Goal: Navigation & Orientation: Find specific page/section

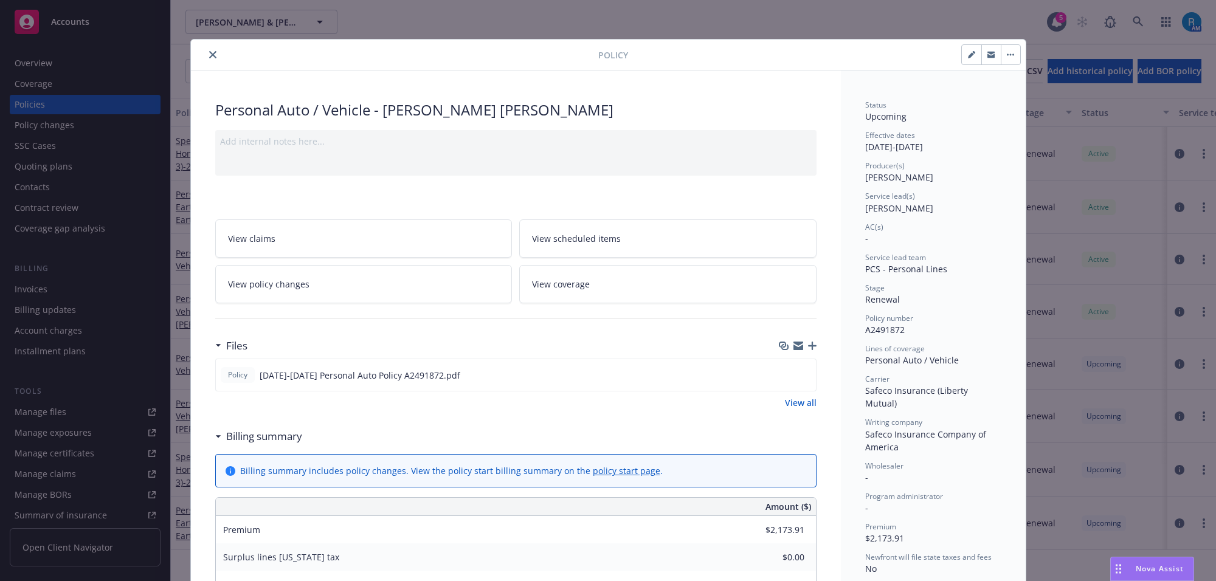
click at [209, 52] on icon "close" at bounding box center [212, 54] width 7 height 7
